Goal: Task Accomplishment & Management: Use online tool/utility

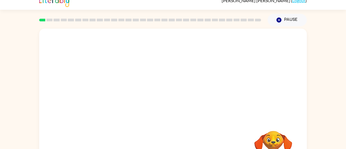
scroll to position [9, 0]
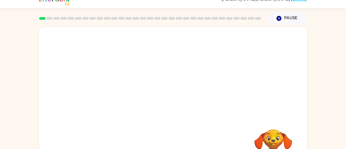
click at [150, 112] on div at bounding box center [172, 72] width 267 height 91
click at [170, 108] on div at bounding box center [173, 107] width 35 height 20
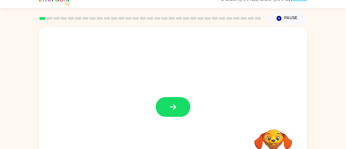
click at [170, 108] on icon "button" at bounding box center [172, 106] width 9 height 9
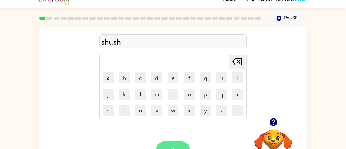
click at [172, 146] on icon "button" at bounding box center [172, 150] width 9 height 9
click at [180, 145] on button "button" at bounding box center [173, 151] width 35 height 20
click at [175, 142] on button "button" at bounding box center [173, 151] width 35 height 20
click at [173, 146] on icon "button" at bounding box center [172, 150] width 9 height 9
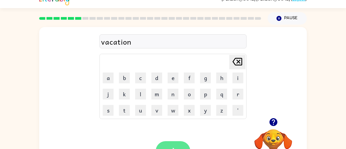
click at [171, 148] on icon "button" at bounding box center [172, 150] width 9 height 9
click at [172, 147] on icon "button" at bounding box center [172, 150] width 9 height 9
click at [169, 142] on button "button" at bounding box center [173, 151] width 35 height 20
click at [170, 146] on icon "button" at bounding box center [172, 150] width 9 height 9
click at [165, 147] on button "button" at bounding box center [173, 151] width 35 height 20
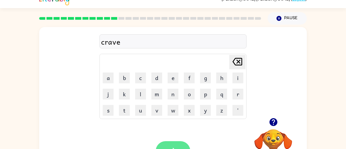
click at [173, 145] on button "button" at bounding box center [173, 151] width 35 height 20
click at [177, 145] on button "button" at bounding box center [173, 151] width 35 height 20
click at [174, 144] on button "button" at bounding box center [173, 151] width 35 height 20
click at [171, 146] on icon "button" at bounding box center [172, 150] width 9 height 9
click at [168, 145] on button "button" at bounding box center [173, 151] width 35 height 20
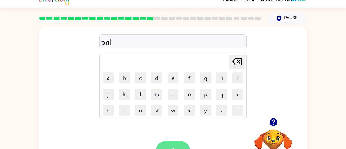
click at [168, 144] on button "button" at bounding box center [173, 151] width 35 height 20
click at [163, 145] on button "button" at bounding box center [173, 151] width 35 height 20
click at [165, 147] on button "button" at bounding box center [173, 151] width 35 height 20
click at [184, 142] on button "button" at bounding box center [173, 151] width 35 height 20
click at [109, 43] on div "litend" at bounding box center [173, 41] width 144 height 11
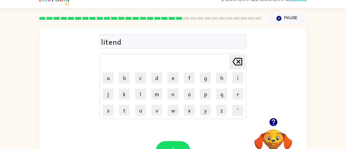
click at [108, 43] on div "litend" at bounding box center [173, 41] width 144 height 11
click at [108, 45] on div "litend" at bounding box center [173, 41] width 144 height 11
click at [177, 146] on icon "button" at bounding box center [172, 150] width 9 height 9
click at [182, 145] on button "button" at bounding box center [173, 151] width 35 height 20
click at [176, 143] on button "button" at bounding box center [173, 151] width 35 height 20
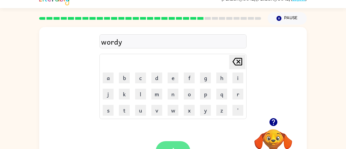
click at [175, 146] on button "button" at bounding box center [173, 151] width 35 height 20
click at [171, 144] on button "button" at bounding box center [173, 151] width 35 height 20
click at [163, 145] on button "button" at bounding box center [173, 151] width 35 height 20
click at [167, 145] on button "button" at bounding box center [173, 151] width 35 height 20
click at [168, 147] on icon "button" at bounding box center [172, 150] width 9 height 9
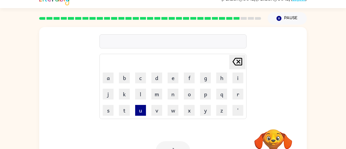
click at [142, 112] on button "u" at bounding box center [140, 110] width 11 height 11
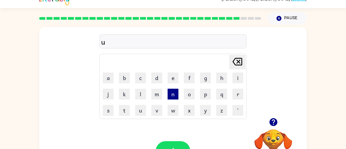
click at [173, 95] on button "n" at bounding box center [173, 94] width 11 height 11
click at [234, 78] on button "i" at bounding box center [237, 77] width 11 height 11
click at [159, 108] on button "v" at bounding box center [156, 110] width 11 height 11
type button "v"
click at [178, 145] on button "button" at bounding box center [173, 151] width 35 height 20
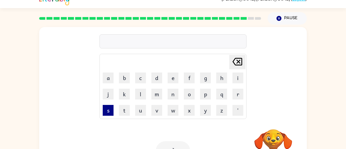
click at [110, 114] on button "s" at bounding box center [108, 110] width 11 height 11
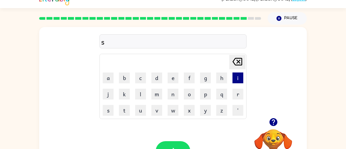
click at [240, 75] on button "i" at bounding box center [237, 77] width 11 height 11
type button "i"
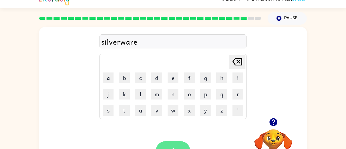
click at [173, 145] on button "button" at bounding box center [173, 151] width 35 height 20
